Goal: Transaction & Acquisition: Download file/media

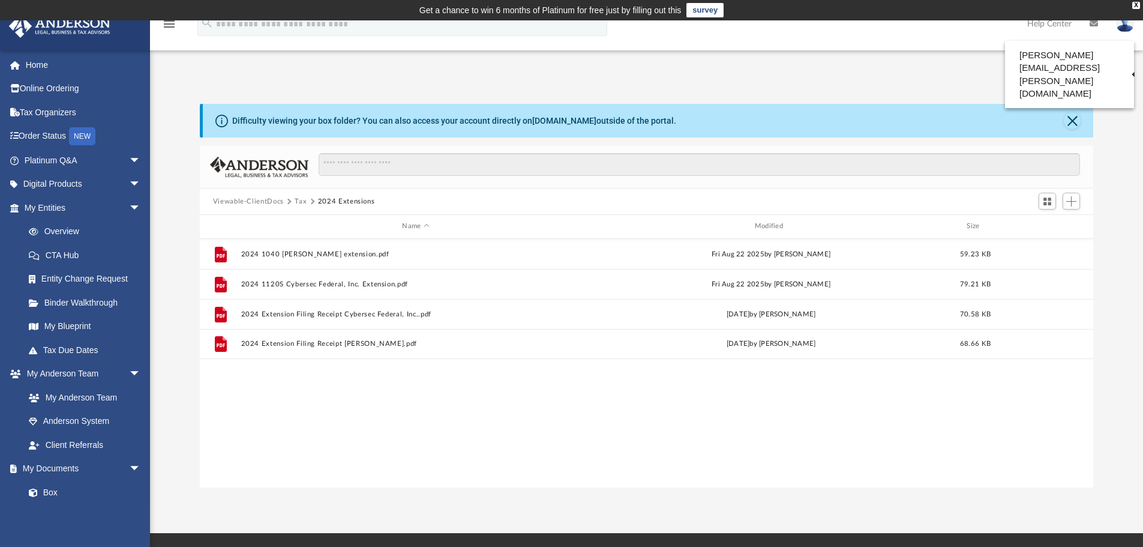
scroll to position [264, 884]
click at [129, 205] on span "arrow_drop_down" at bounding box center [141, 208] width 24 height 25
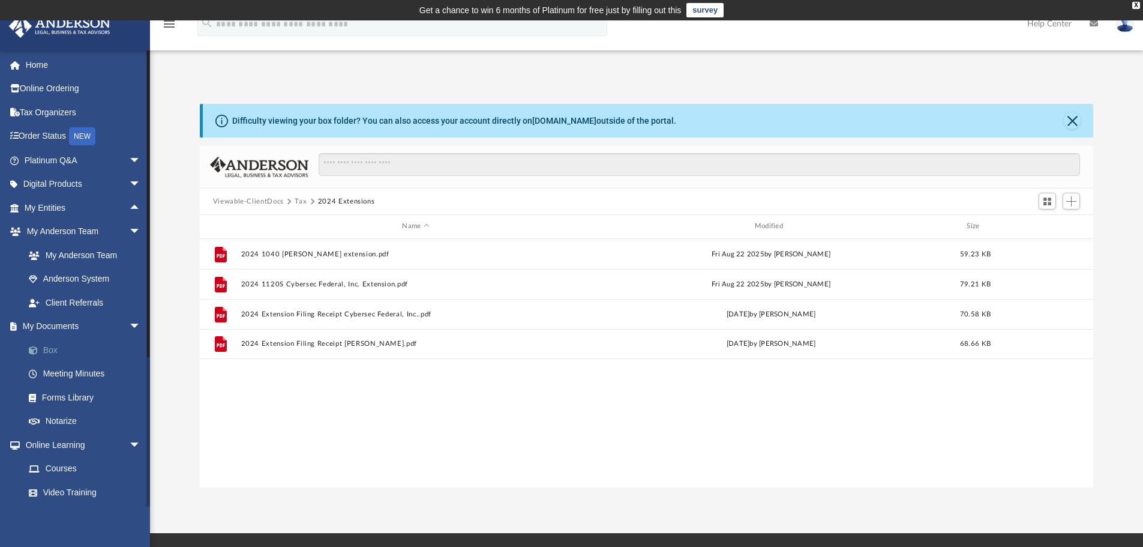
click at [61, 350] on link "Box" at bounding box center [88, 350] width 142 height 24
click at [48, 350] on link "Box" at bounding box center [88, 350] width 142 height 24
click at [73, 376] on link "Meeting Minutes" at bounding box center [88, 374] width 142 height 24
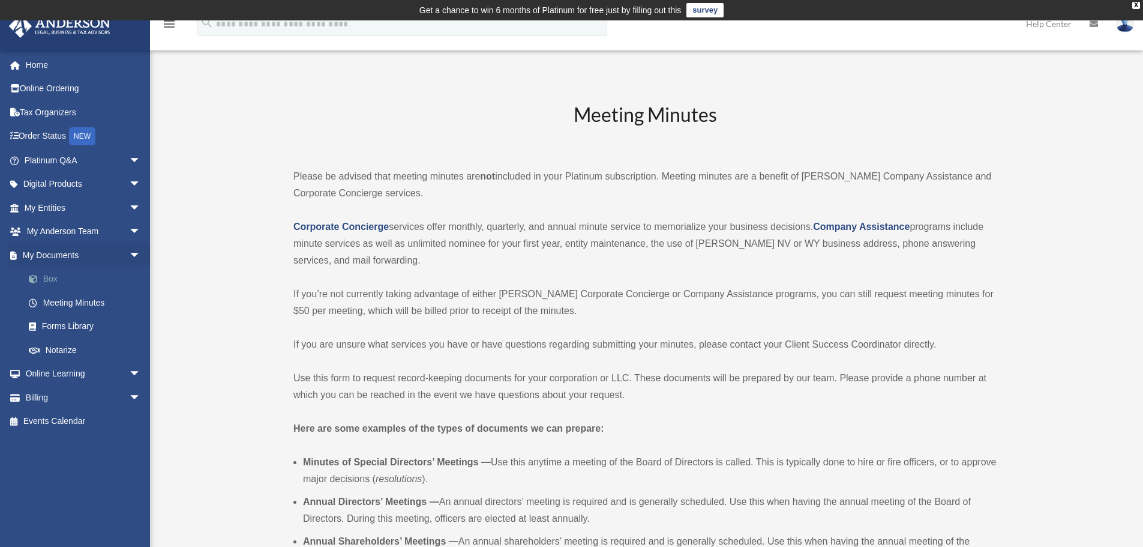
click at [43, 275] on span at bounding box center [39, 279] width 8 height 8
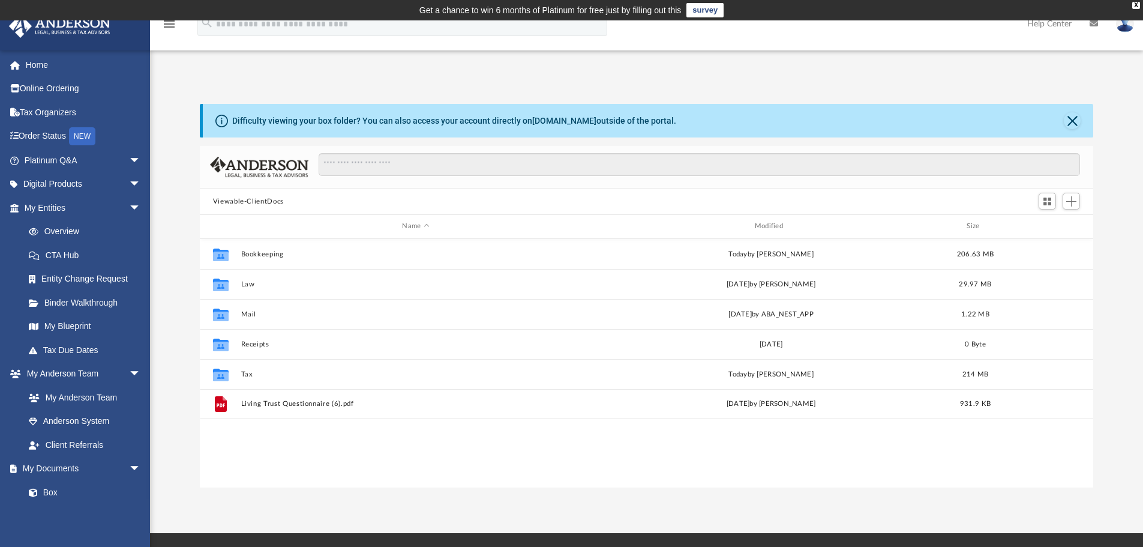
scroll to position [264, 884]
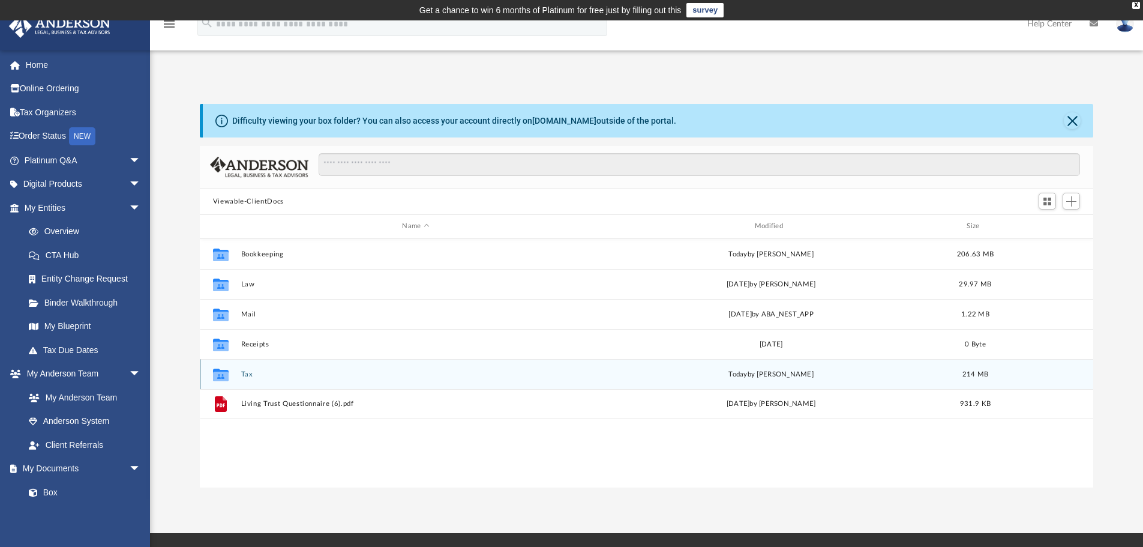
click at [246, 372] on button "Tax" at bounding box center [416, 374] width 350 height 8
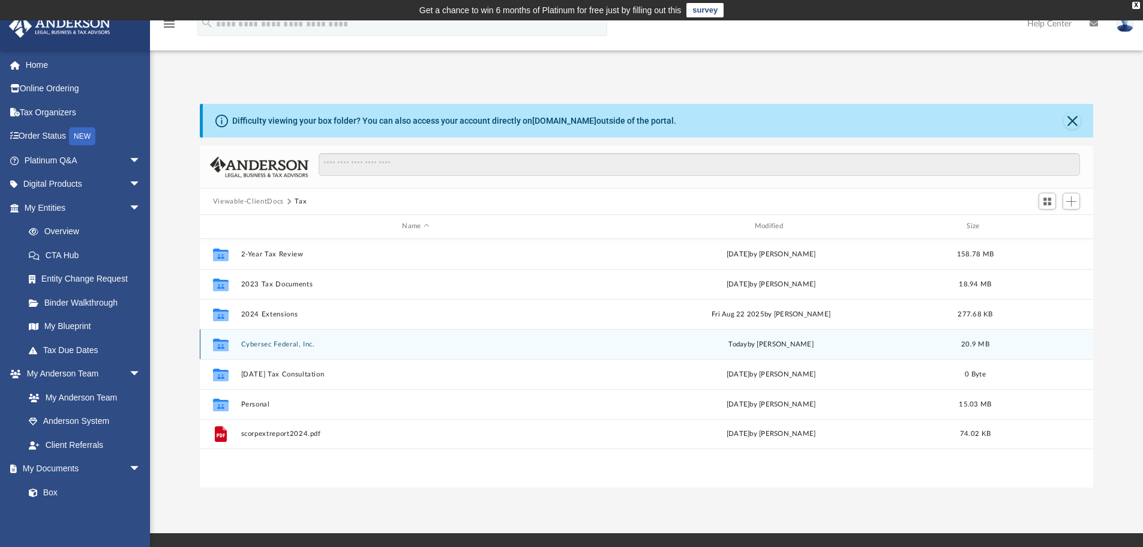
click at [260, 341] on button "Cybersec Federal, Inc." at bounding box center [416, 344] width 350 height 8
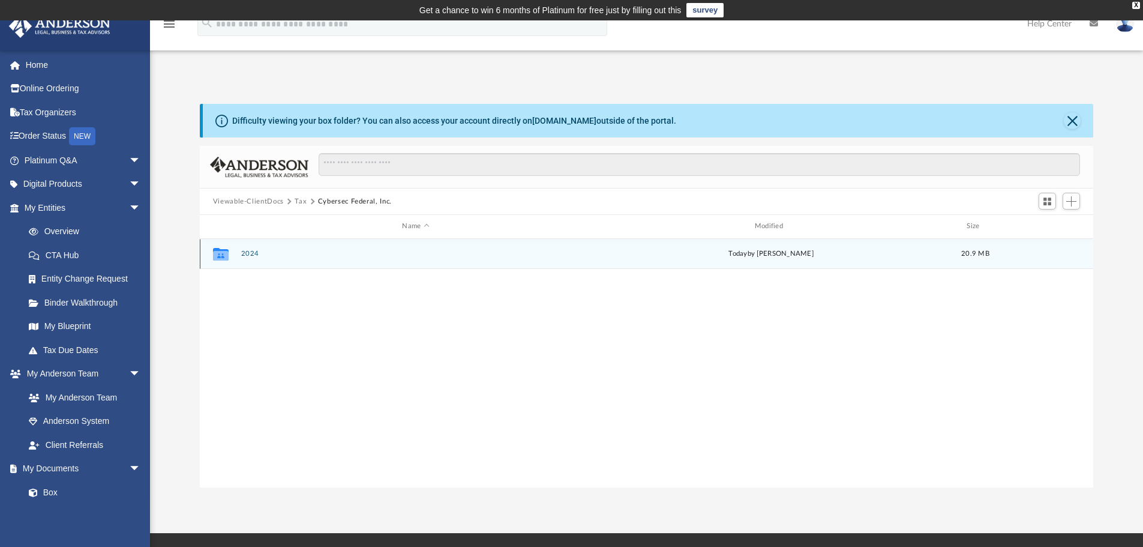
click at [238, 250] on div "Collaborated Folder 2024 [DATE] by [PERSON_NAME] 20.9 MB" at bounding box center [647, 254] width 894 height 30
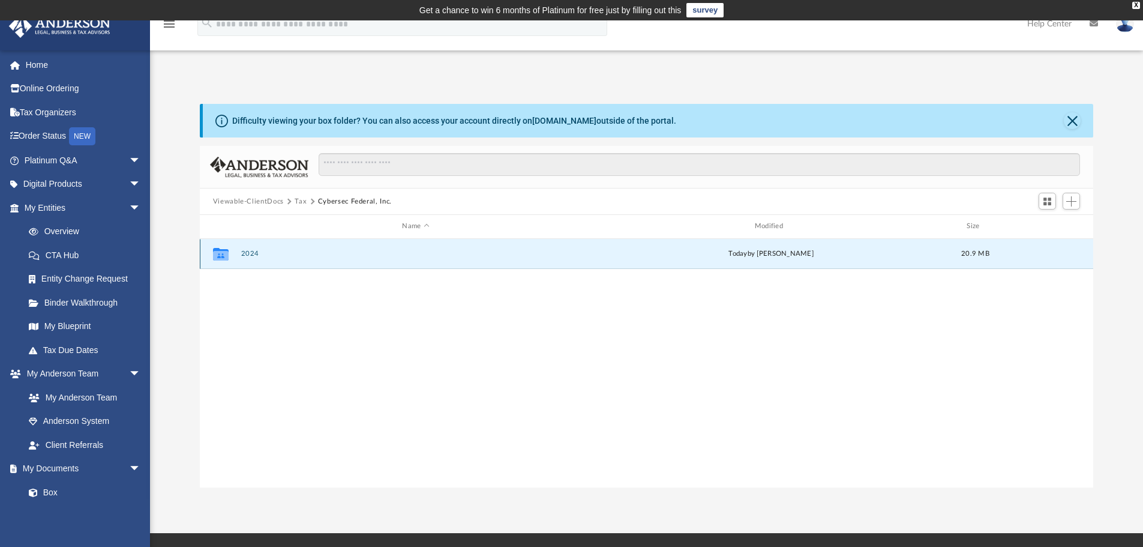
click at [244, 251] on button "2024" at bounding box center [416, 254] width 350 height 8
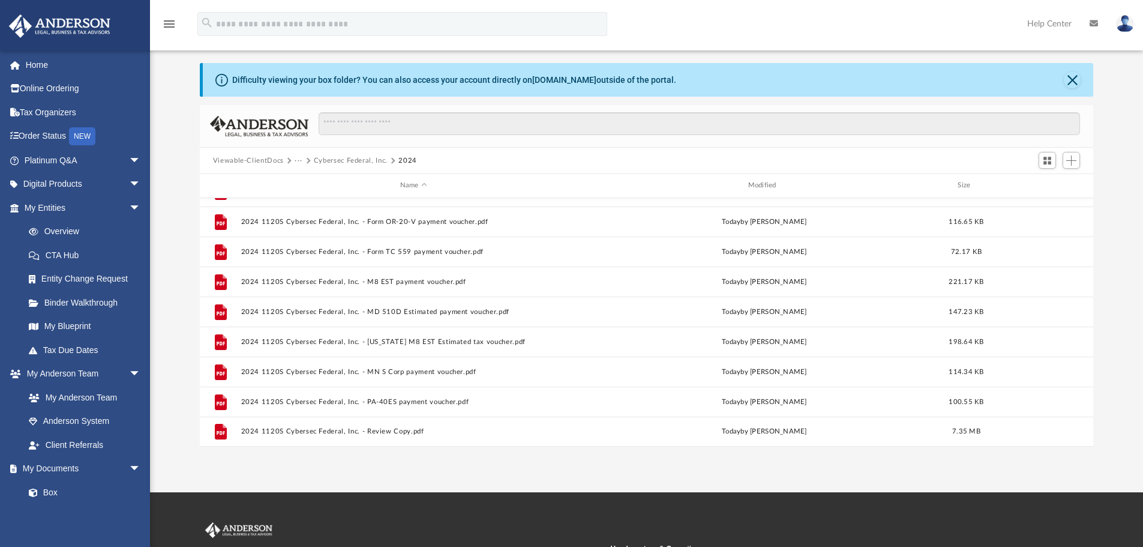
scroll to position [60, 0]
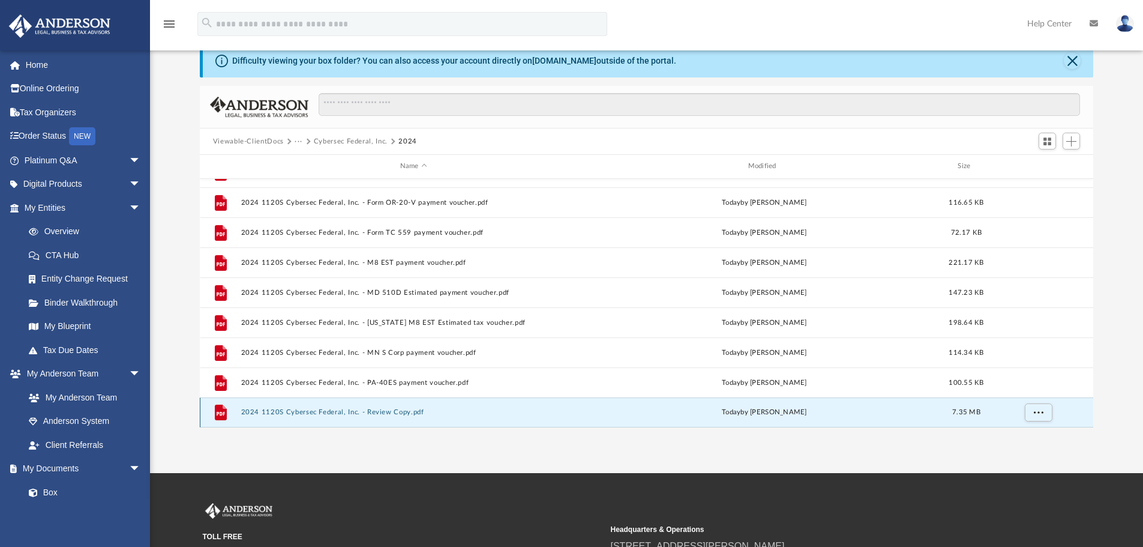
click at [338, 409] on button "2024 1120S Cybersec Federal, Inc. - Review Copy.pdf" at bounding box center [414, 412] width 346 height 8
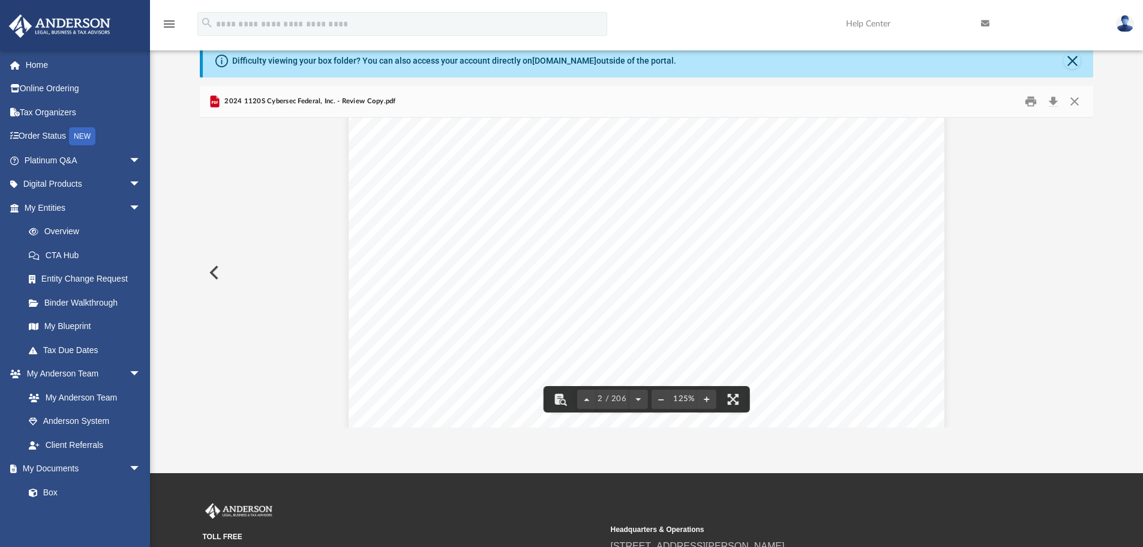
scroll to position [720, 0]
click at [1052, 100] on button "Download" at bounding box center [1053, 101] width 22 height 19
